Goal: Transaction & Acquisition: Book appointment/travel/reservation

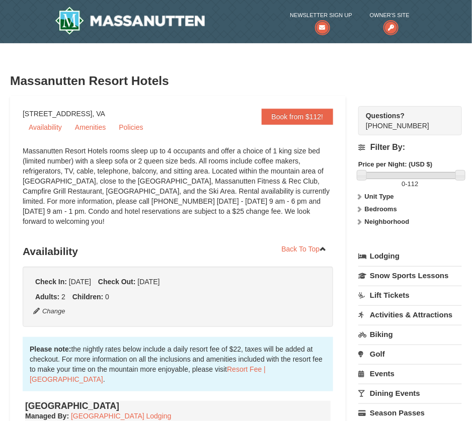
click at [113, 252] on h3 "Availability" at bounding box center [178, 251] width 310 height 20
click at [134, 252] on h3 "Availability" at bounding box center [178, 251] width 310 height 20
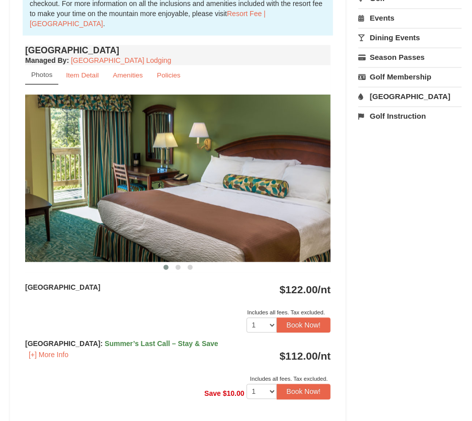
scroll to position [411, 0]
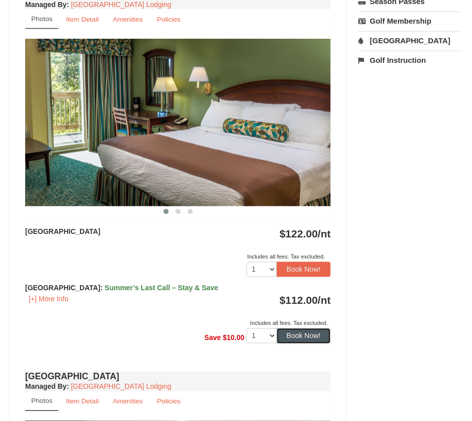
click at [303, 334] on button "Book Now!" at bounding box center [304, 335] width 54 height 15
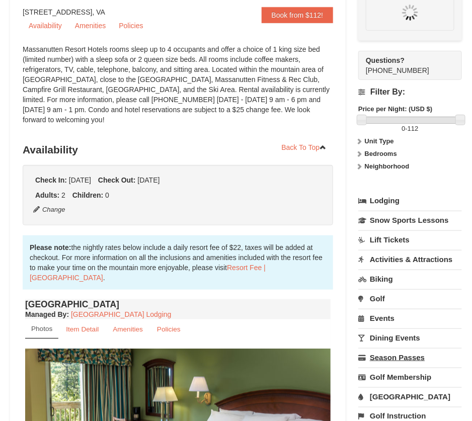
scroll to position [96, 0]
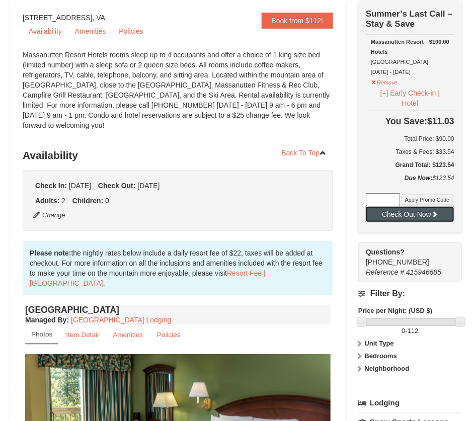
click at [418, 213] on button "Check Out Now" at bounding box center [410, 214] width 89 height 16
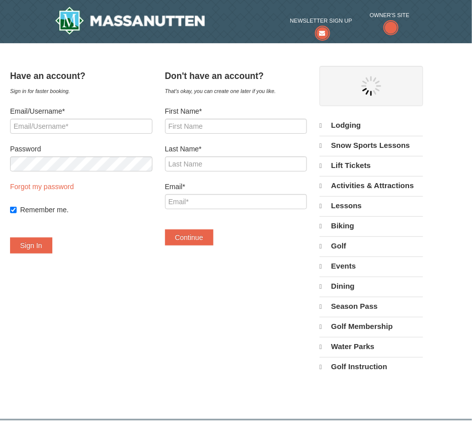
select select "9"
click at [147, 337] on div "Have an account? Sign in for faster booking. Email/Username* Password Forgot my…" at bounding box center [236, 226] width 452 height 320
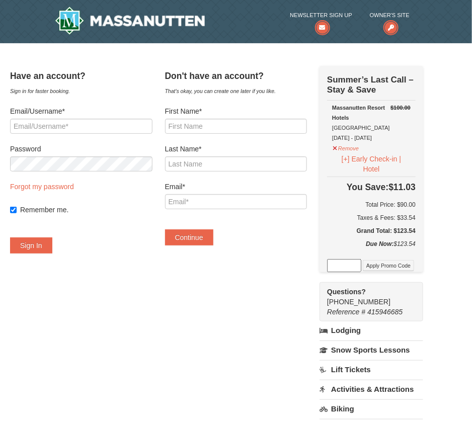
click at [209, 327] on div "Have an account? Sign in for faster booking. Email/Username* Password Forgot my…" at bounding box center [236, 315] width 452 height 499
click at [144, 322] on div "Have an account? Sign in for faster booking. Email/Username* Password Forgot my…" at bounding box center [236, 315] width 452 height 499
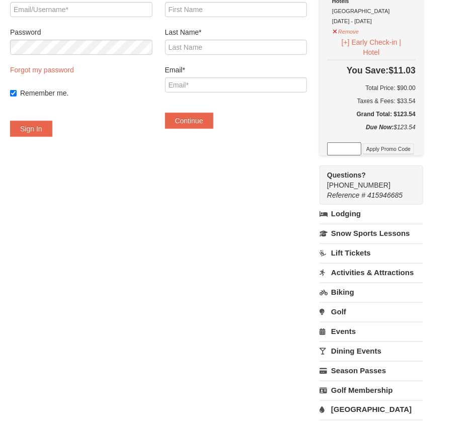
scroll to position [117, 0]
click at [144, 322] on div "Have an account? Sign in for faster booking. Email/Username* Password Forgot my…" at bounding box center [236, 198] width 452 height 499
click at [141, 272] on div "Have an account? Sign in for faster booking. Email/Username* Password Forgot my…" at bounding box center [236, 198] width 452 height 499
click at [105, 253] on div "Have an account? Sign in for faster booking. Email/Username* Password Forgot my…" at bounding box center [236, 198] width 452 height 499
click at [182, 298] on div "Have an account? Sign in for faster booking. Email/Username* Password Forgot my…" at bounding box center [236, 198] width 452 height 499
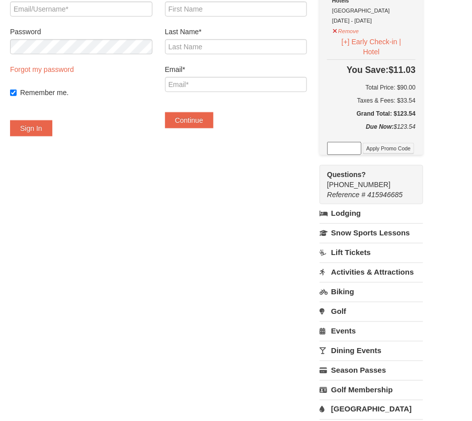
click at [129, 278] on div "Have an account? Sign in for faster booking. Email/Username* Password Forgot my…" at bounding box center [236, 198] width 452 height 499
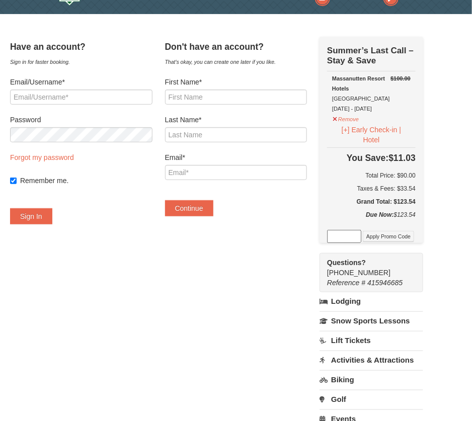
scroll to position [21, 0]
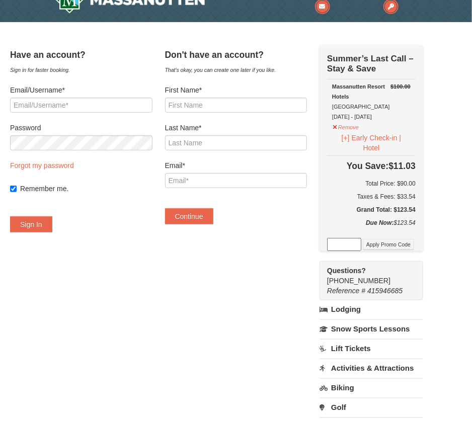
click at [132, 341] on div "Have an account? Sign in for faster booking. Email/Username* Password Forgot my…" at bounding box center [236, 294] width 452 height 499
click at [163, 312] on div "Have an account? Sign in for faster booking. Email/Username* Password Forgot my…" at bounding box center [236, 294] width 452 height 499
